Goal: Navigation & Orientation: Find specific page/section

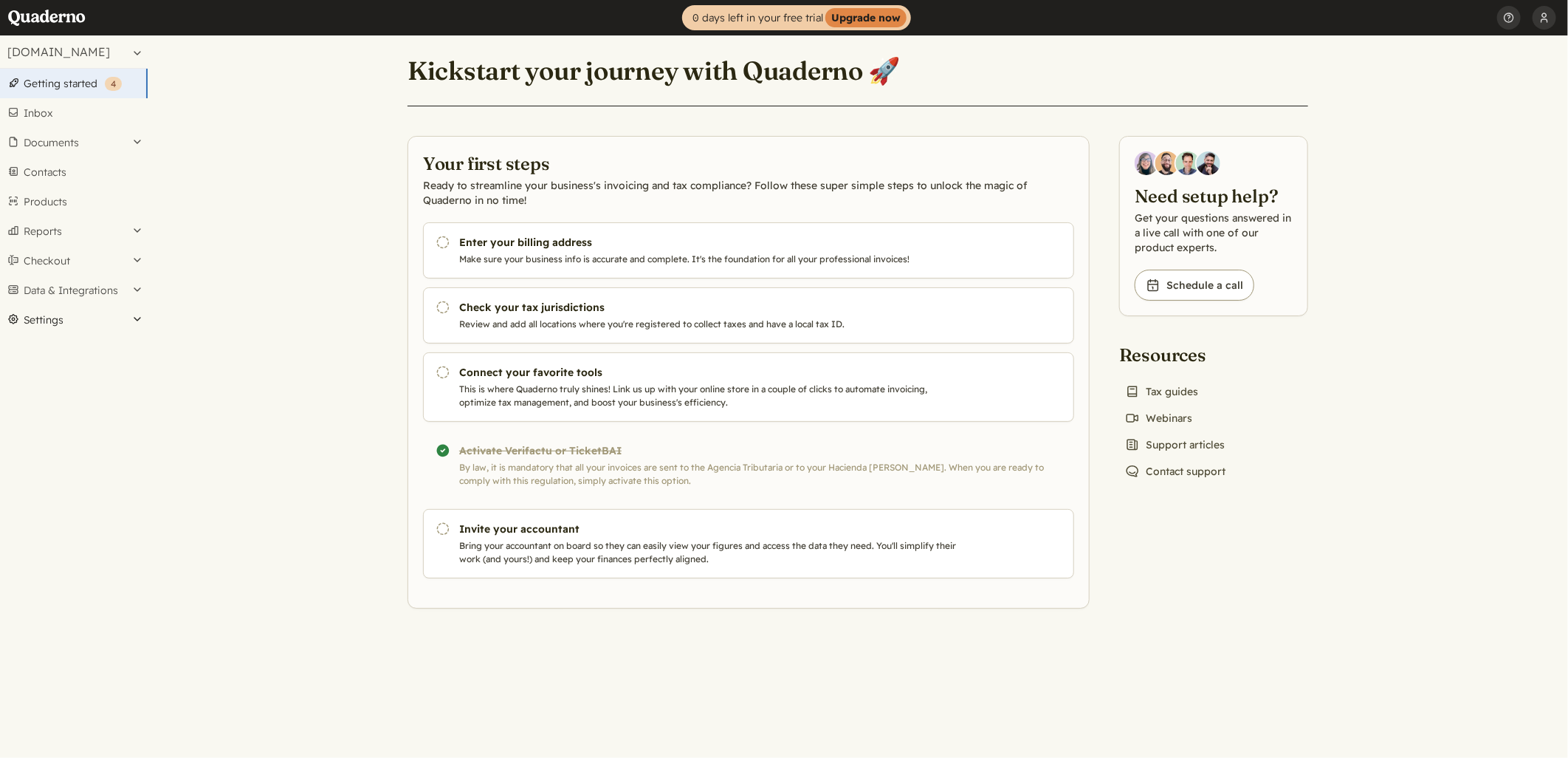
click at [133, 316] on button "Settings" at bounding box center [74, 320] width 147 height 30
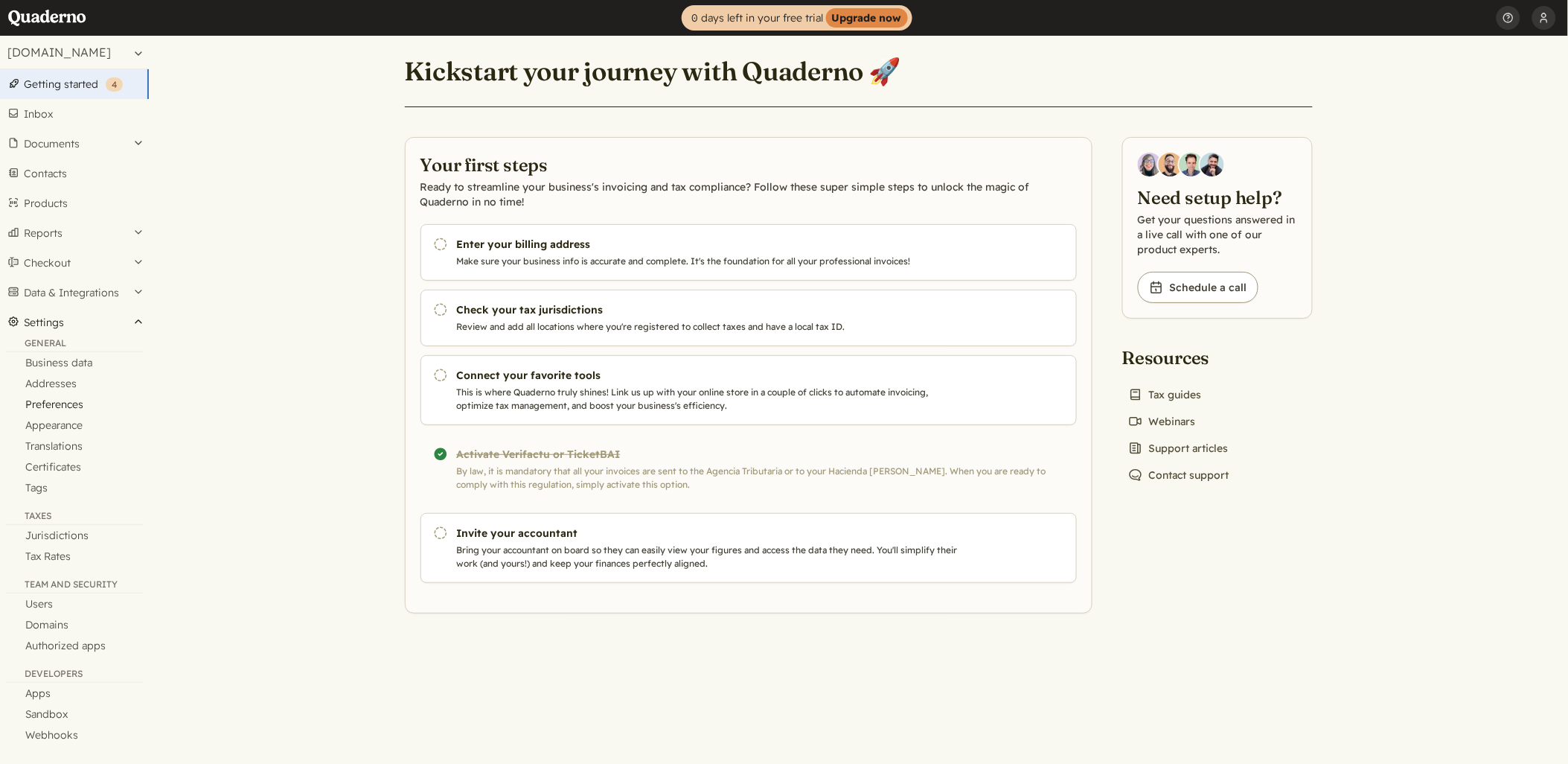
scroll to position [3, 0]
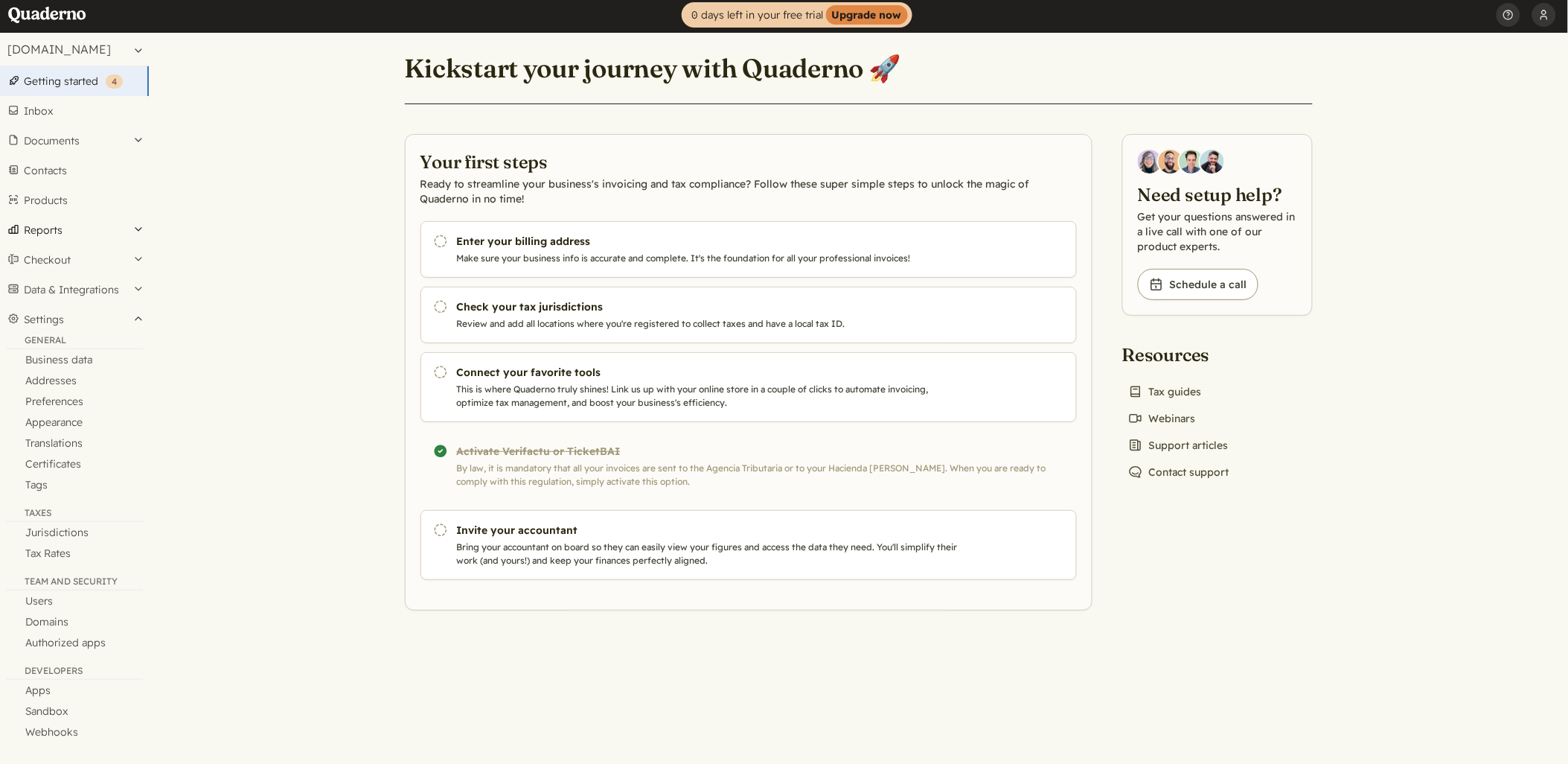
click at [138, 225] on button "Reports" at bounding box center [74, 230] width 149 height 30
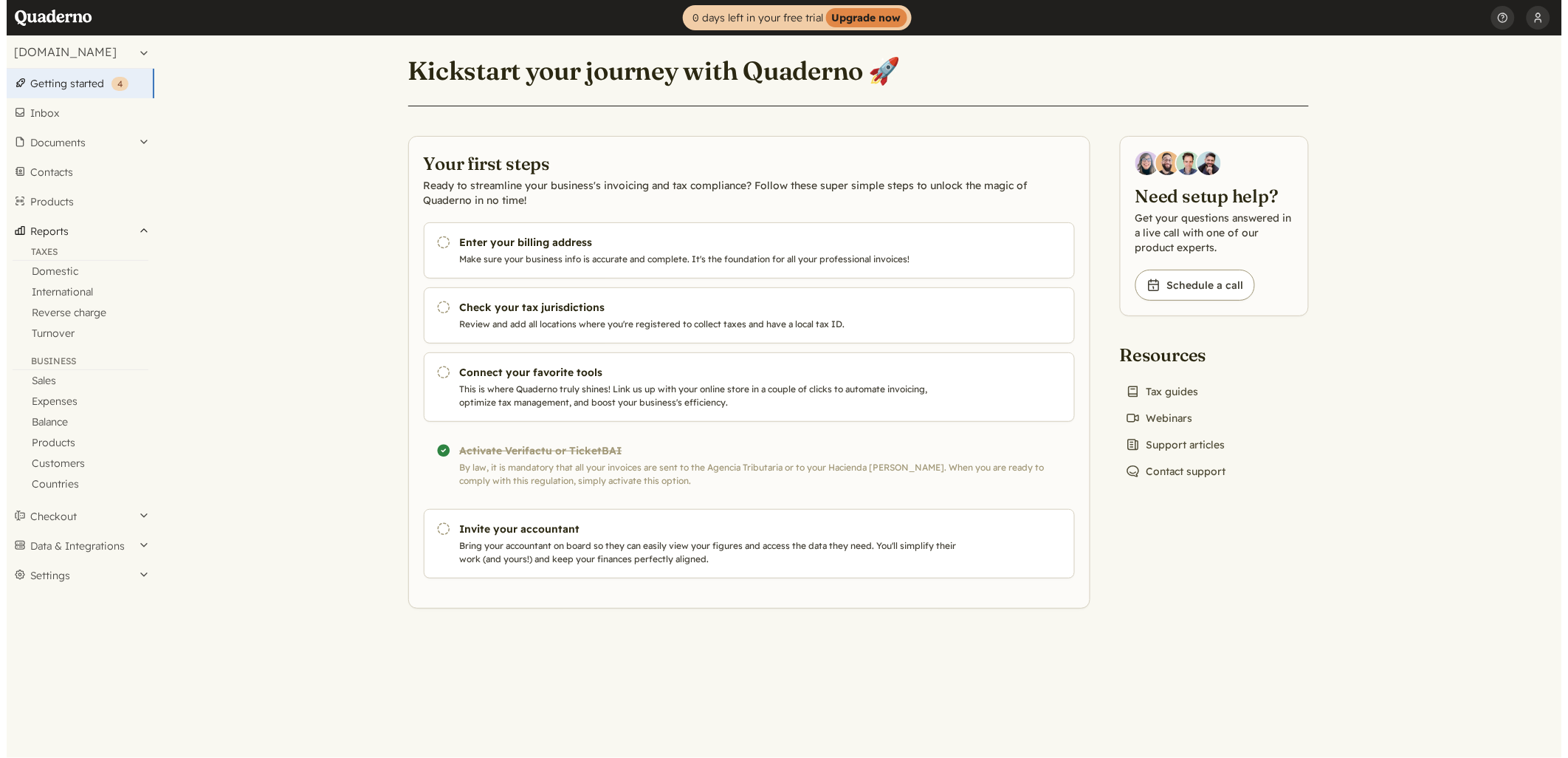
scroll to position [0, 0]
click at [141, 515] on button "Checkout" at bounding box center [74, 516] width 147 height 30
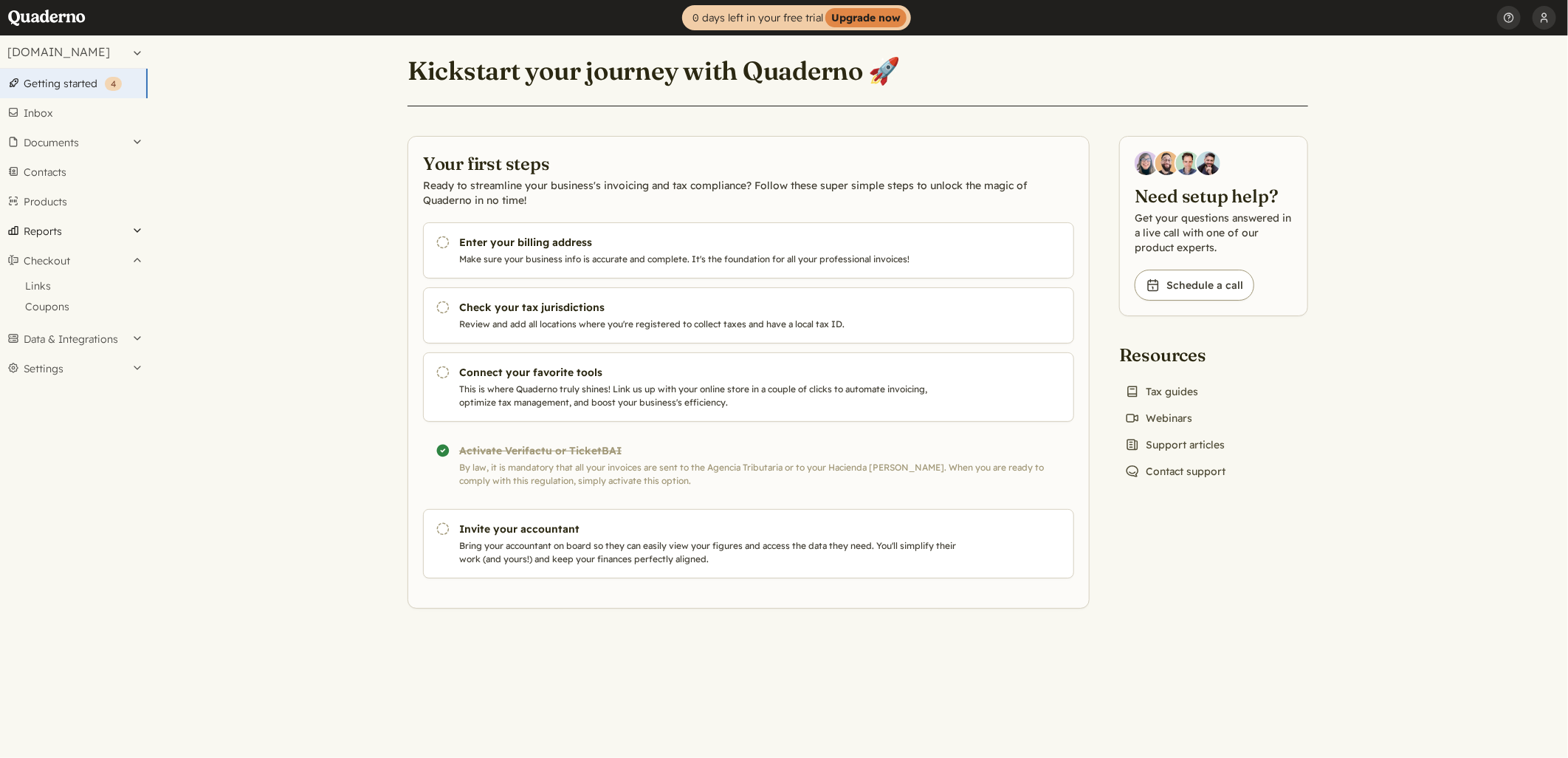
click at [133, 226] on button "Reports" at bounding box center [74, 231] width 147 height 30
click at [136, 139] on button "Documents" at bounding box center [74, 143] width 147 height 30
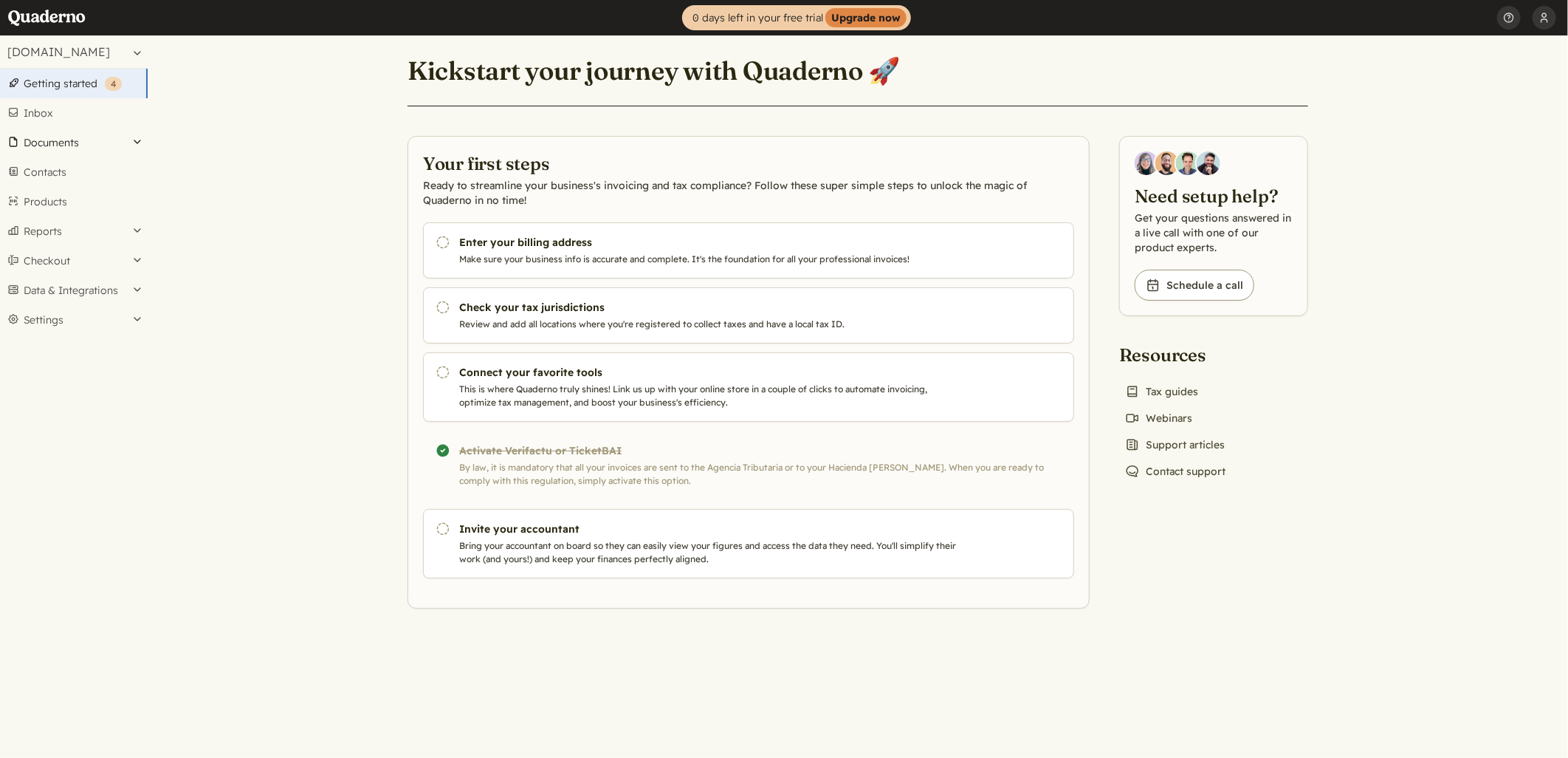
click at [136, 139] on button "Documents" at bounding box center [74, 143] width 147 height 30
click at [56, 270] on link "Expenses" at bounding box center [74, 271] width 147 height 20
click at [67, 111] on link "Inbox" at bounding box center [74, 113] width 147 height 30
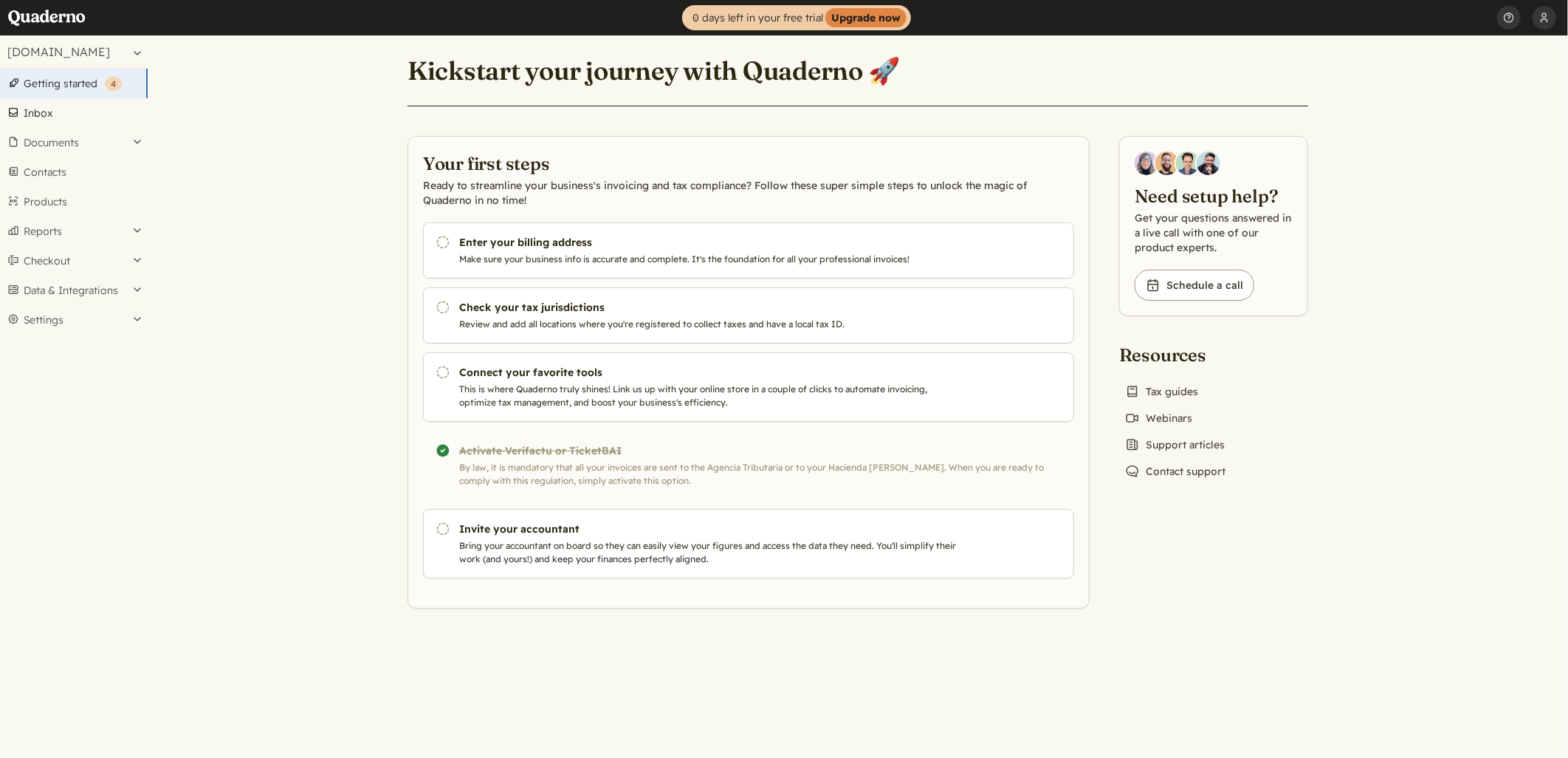
click at [67, 111] on link "Inbox" at bounding box center [74, 113] width 147 height 30
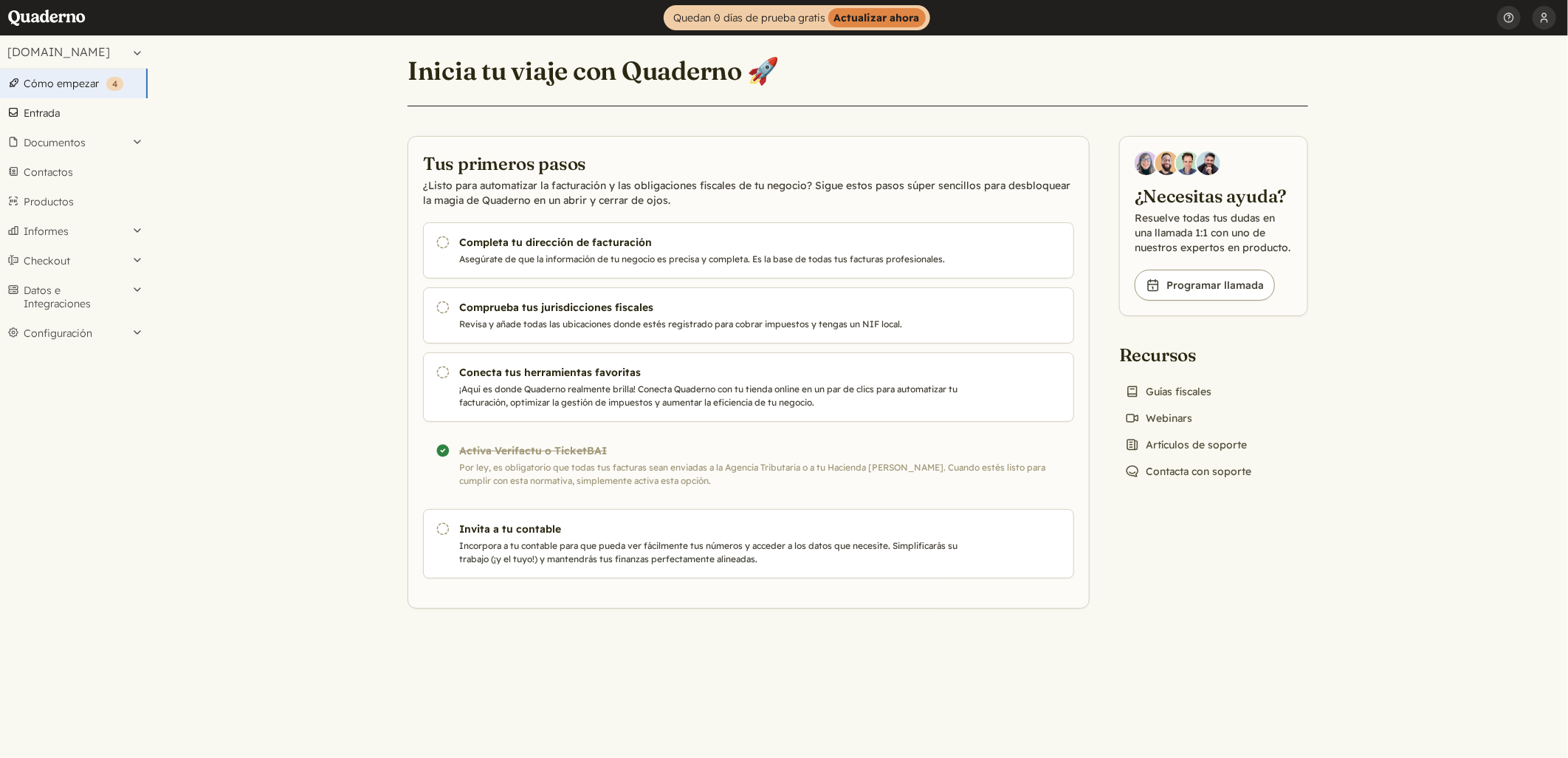
click at [67, 111] on link "Entrada" at bounding box center [74, 113] width 147 height 30
